Goal: Find specific page/section: Find specific page/section

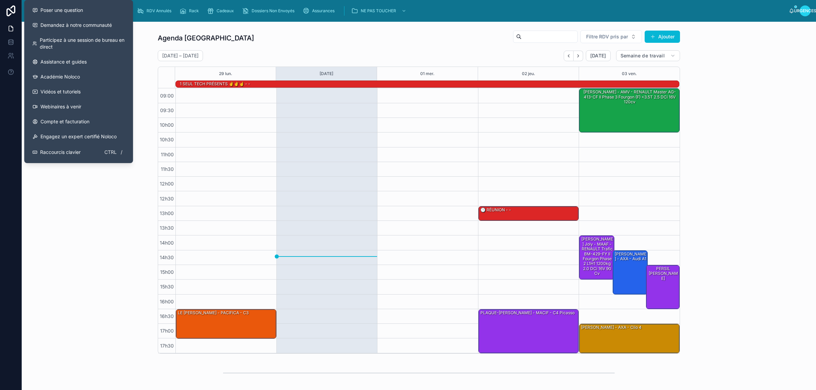
click at [90, 240] on div "Agenda Rennes Filtre RDV pris par Ajouter [DATE] – [DATE] [DATE] Semaine de tra…" at bounding box center [418, 191] width 783 height 329
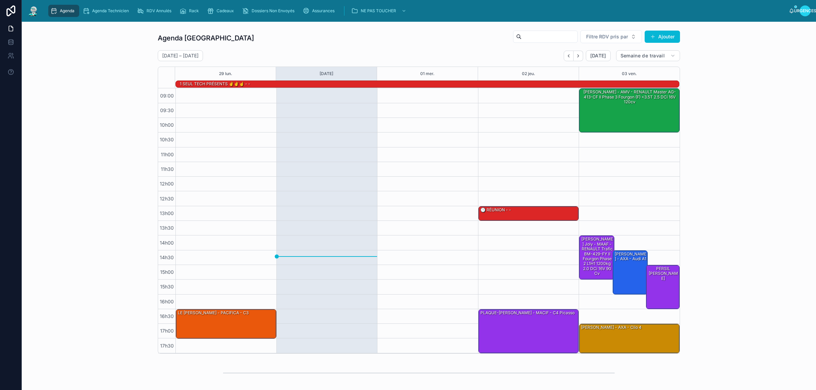
click at [72, 38] on div "Agenda Rennes Filtre RDV pris par Ajouter [DATE] – [DATE] [DATE] Semaine de tra…" at bounding box center [418, 191] width 783 height 329
